Goal: Book appointment/travel/reservation

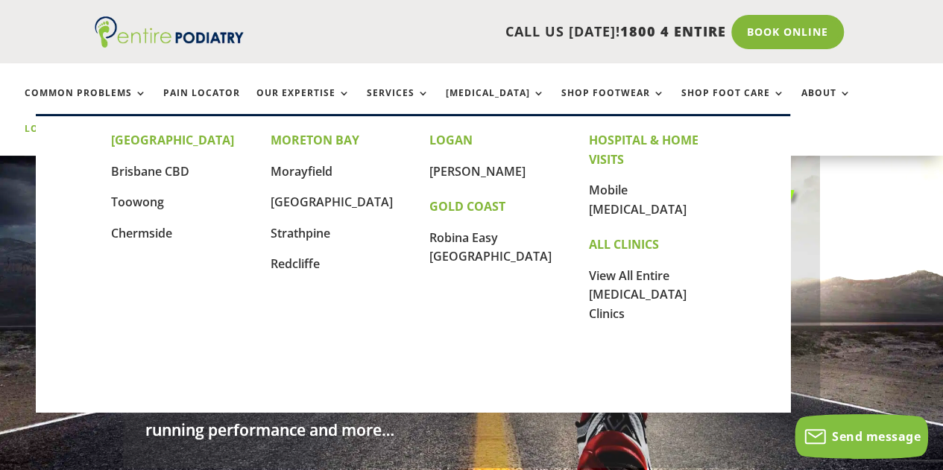
click at [99, 124] on link "Locations" at bounding box center [62, 140] width 75 height 32
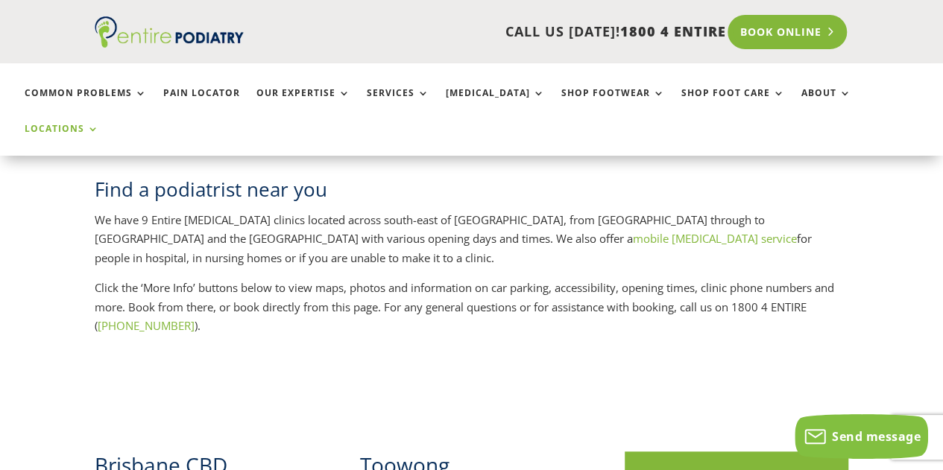
click at [773, 32] on link "Book Online" at bounding box center [788, 32] width 120 height 34
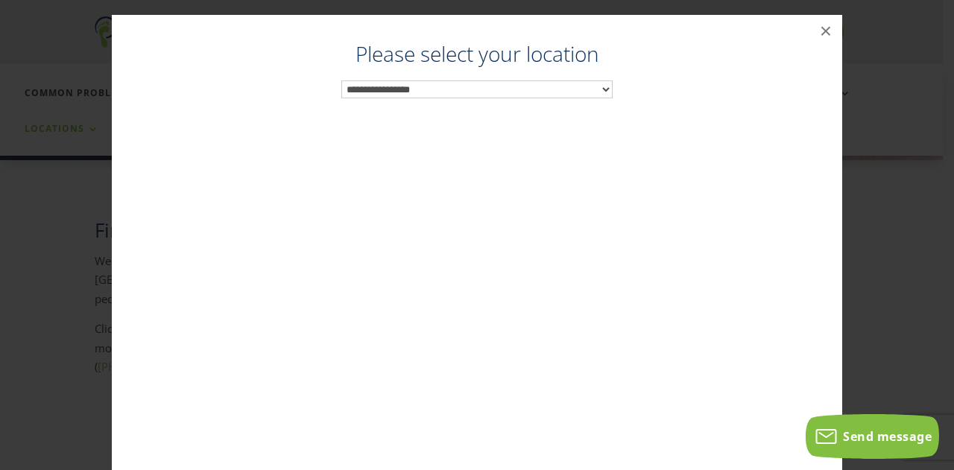
scroll to position [262, 0]
click at [506, 83] on select "**********" at bounding box center [476, 90] width 271 height 19
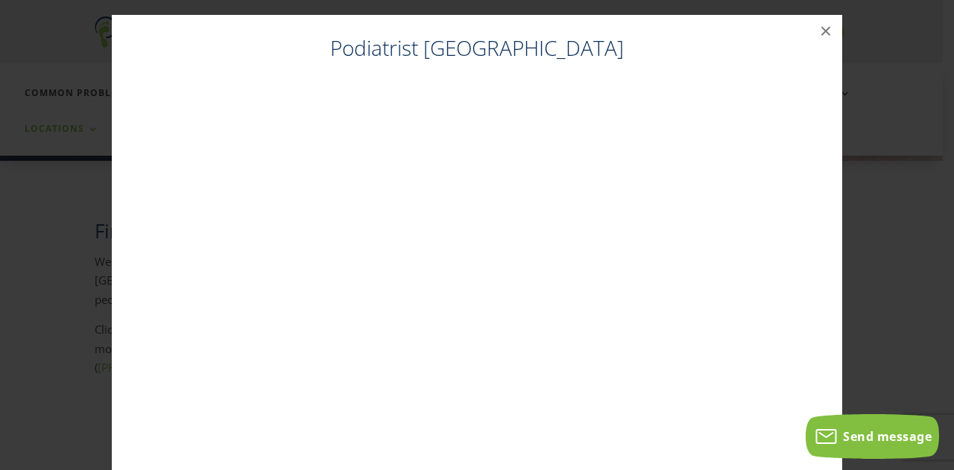
scroll to position [30, 0]
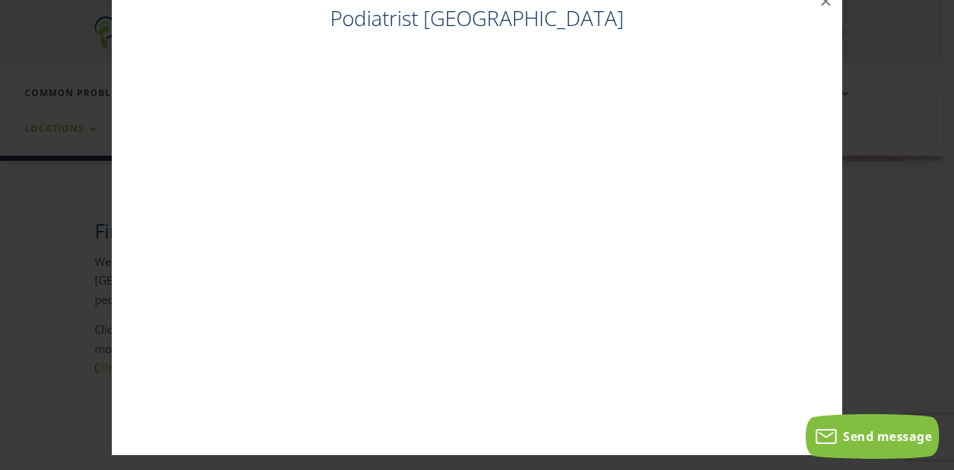
click at [819, 19] on h4 "Podiatrist [GEOGRAPHIC_DATA]" at bounding box center [477, 22] width 701 height 37
